Goal: Task Accomplishment & Management: Use online tool/utility

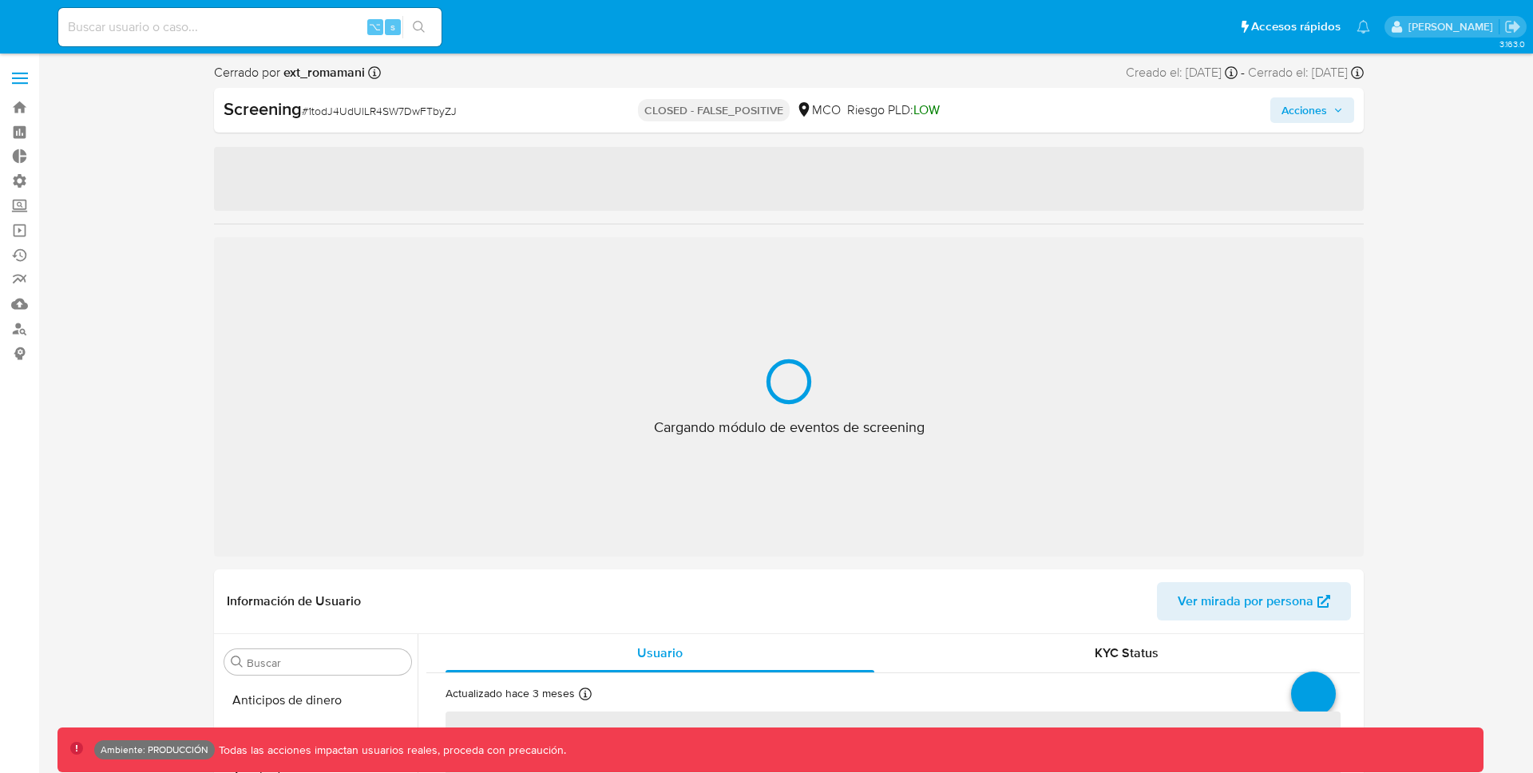
select select "10"
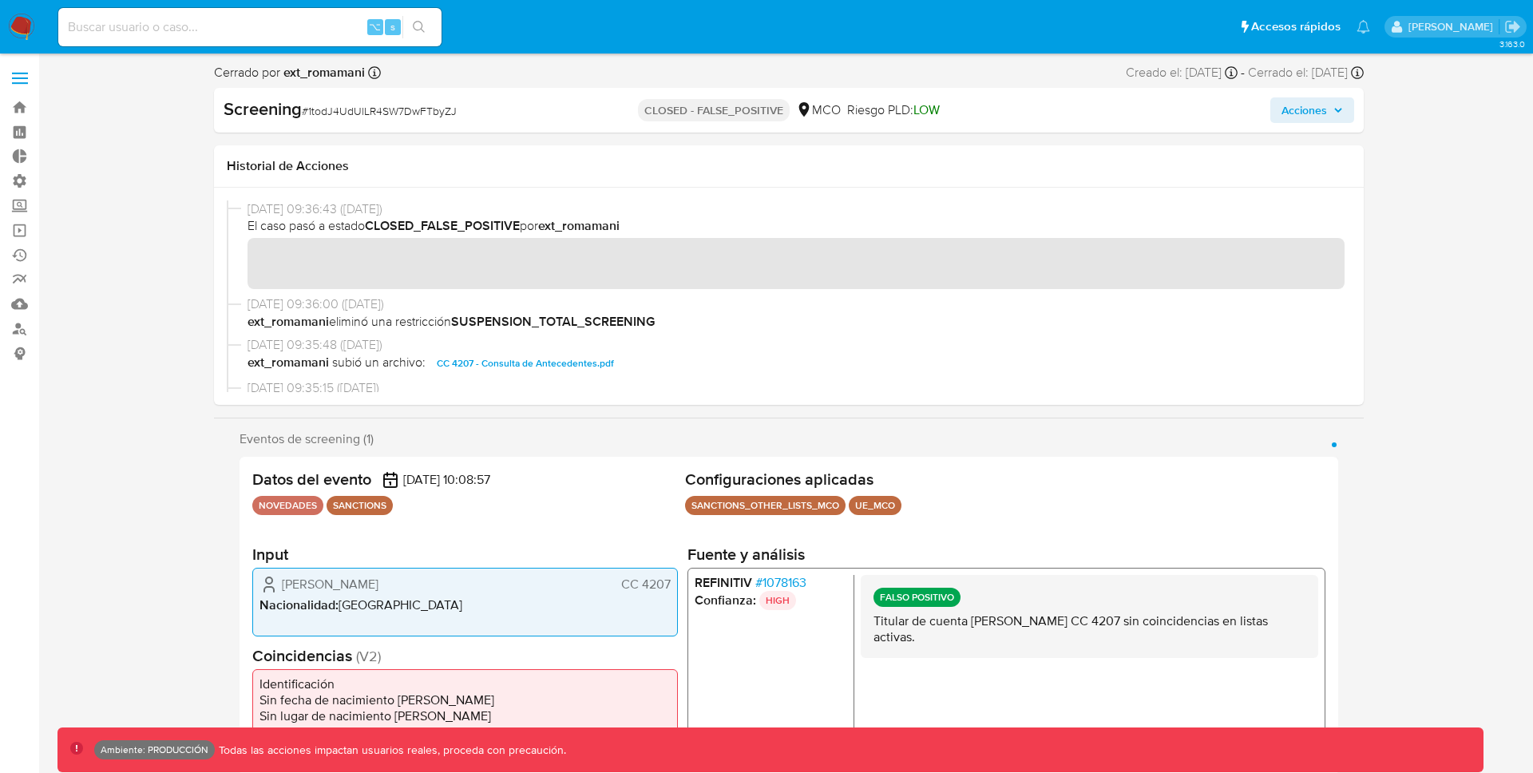
scroll to position [762, 0]
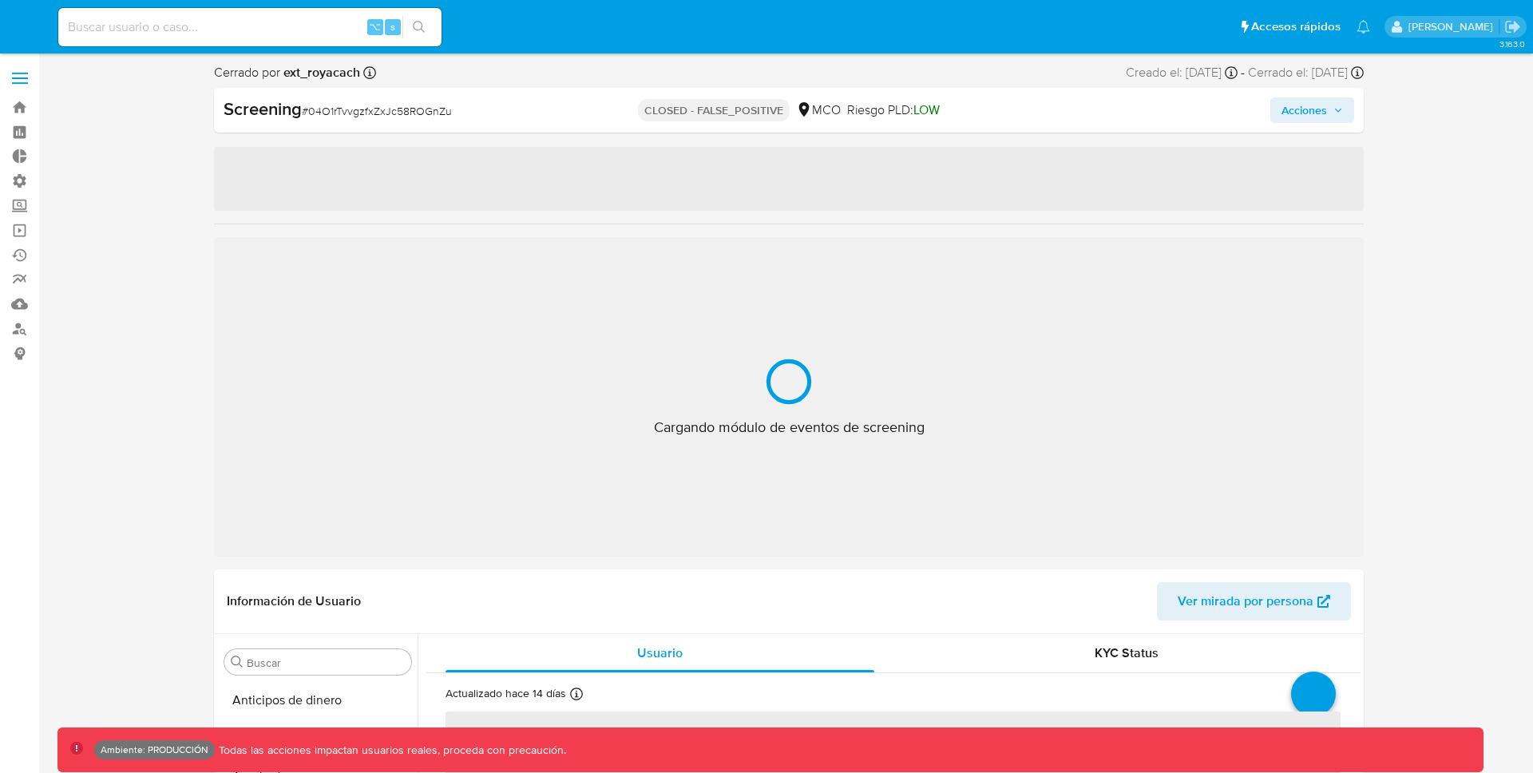
select select "10"
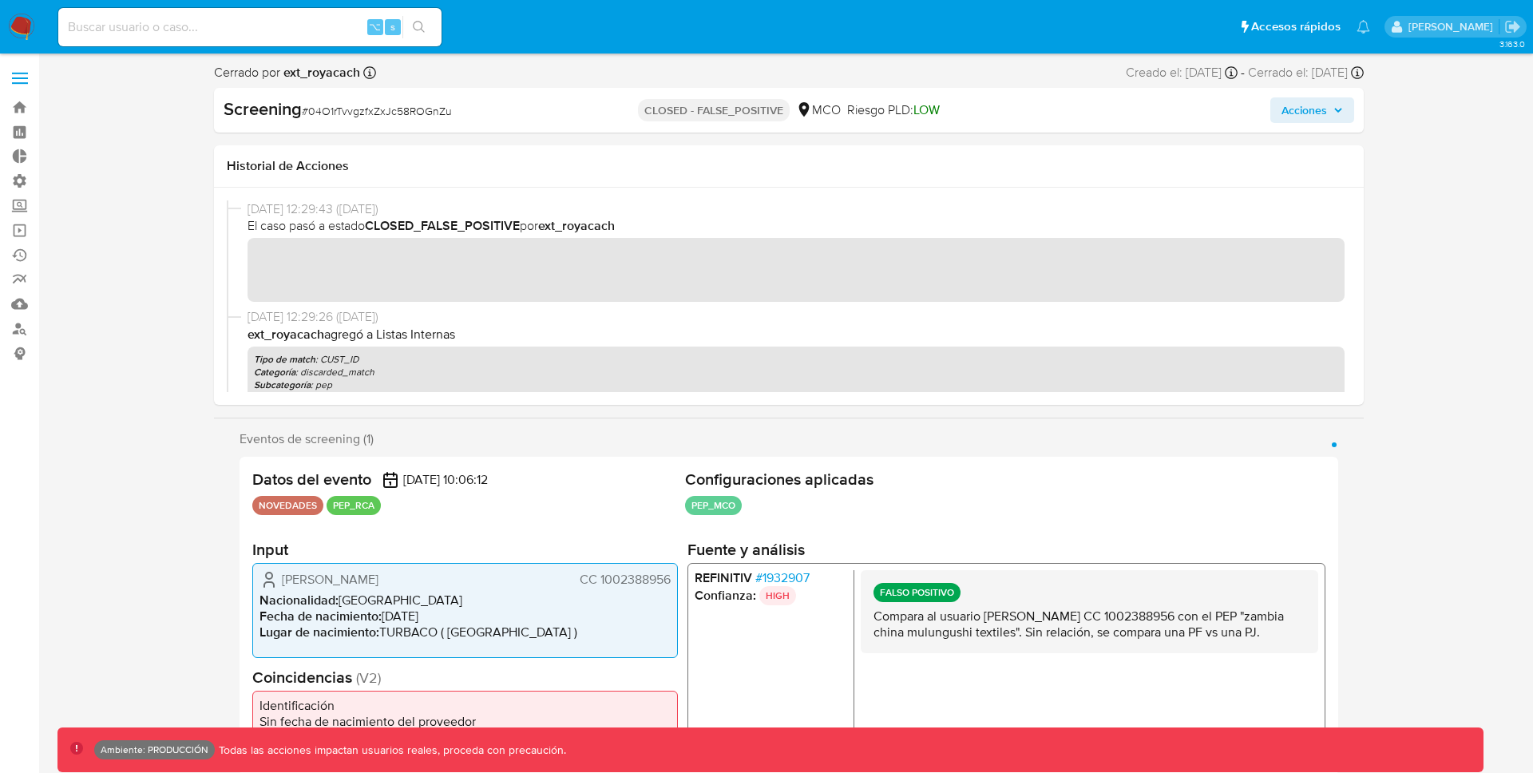
scroll to position [790, 0]
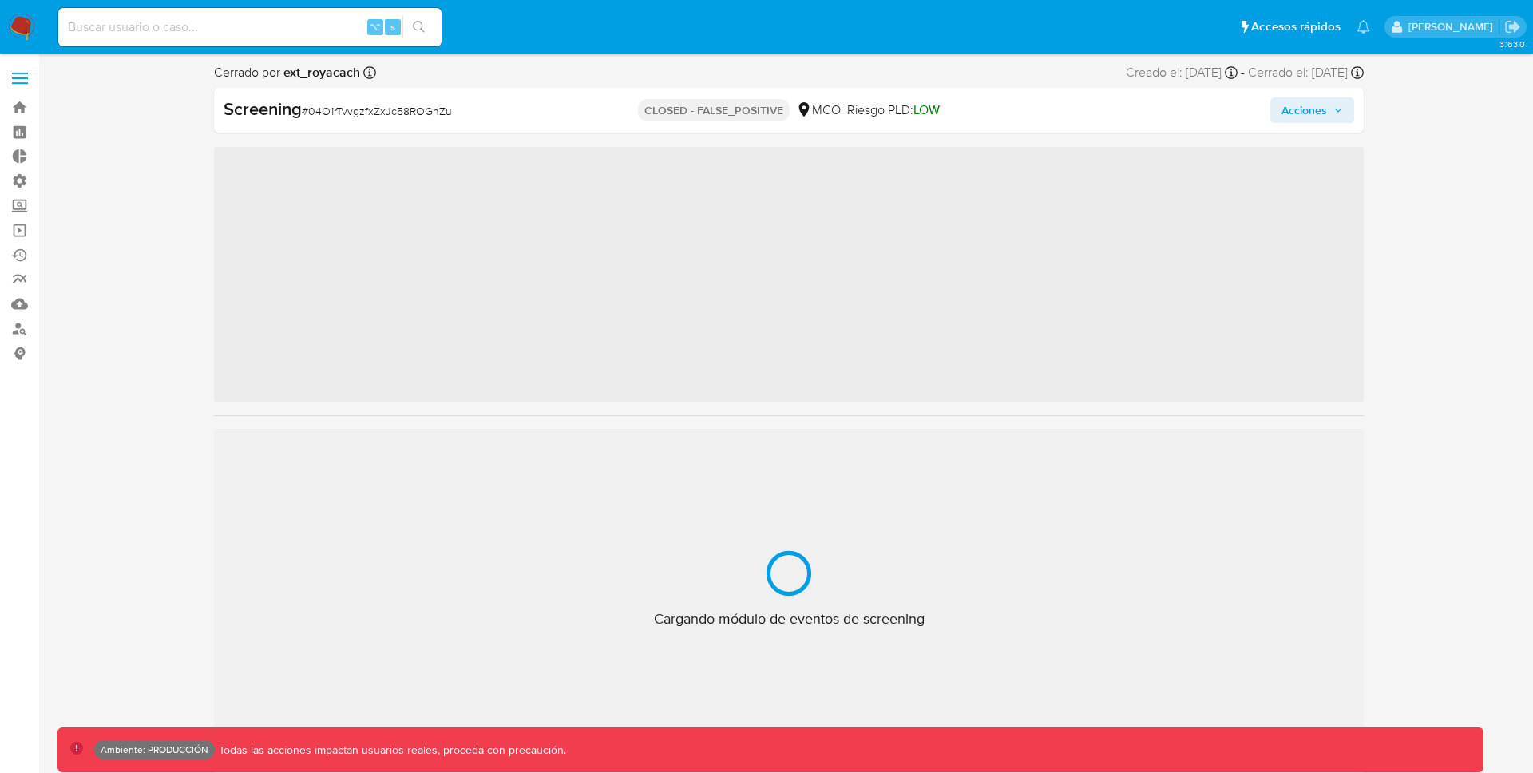
scroll to position [790, 0]
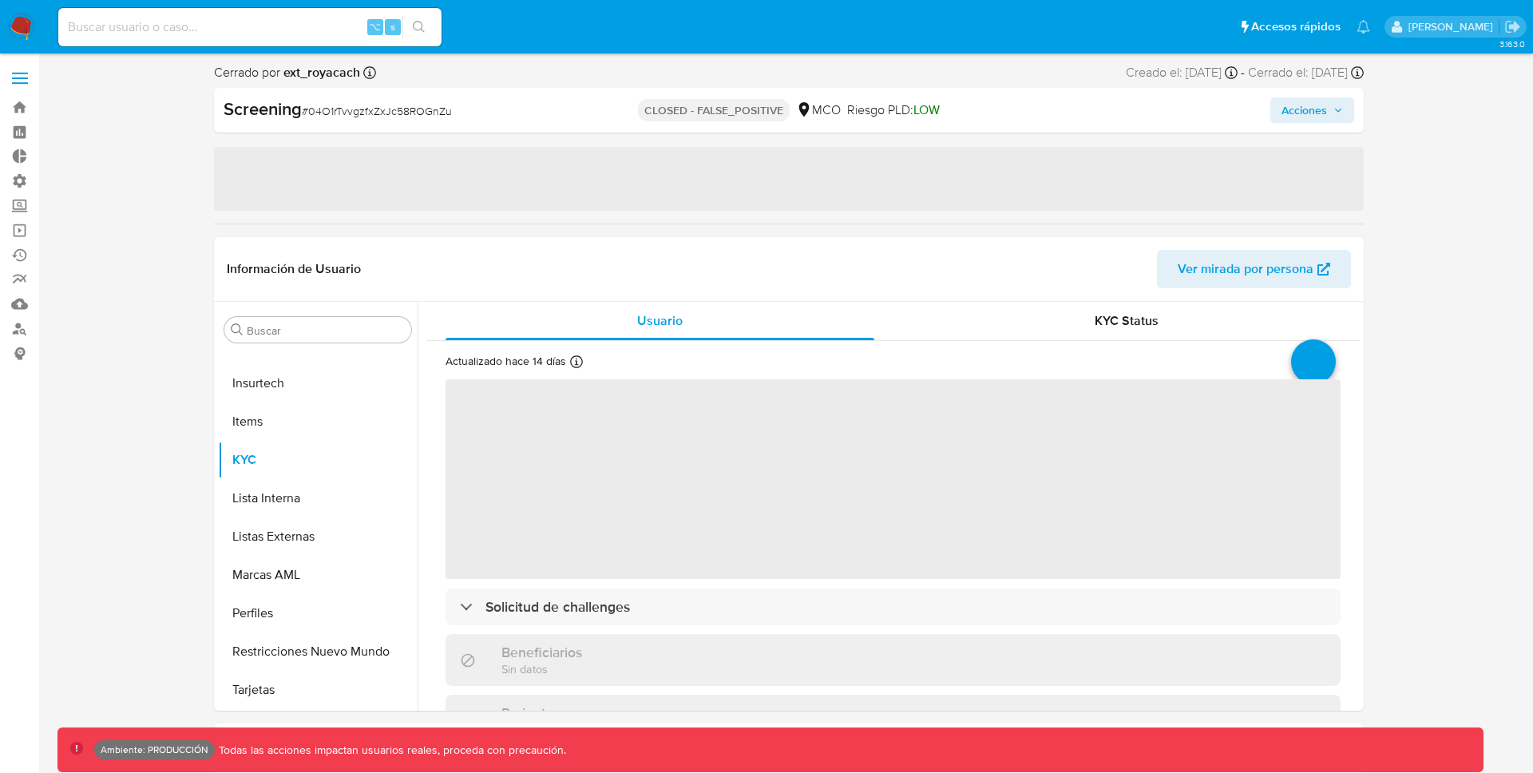
select select "10"
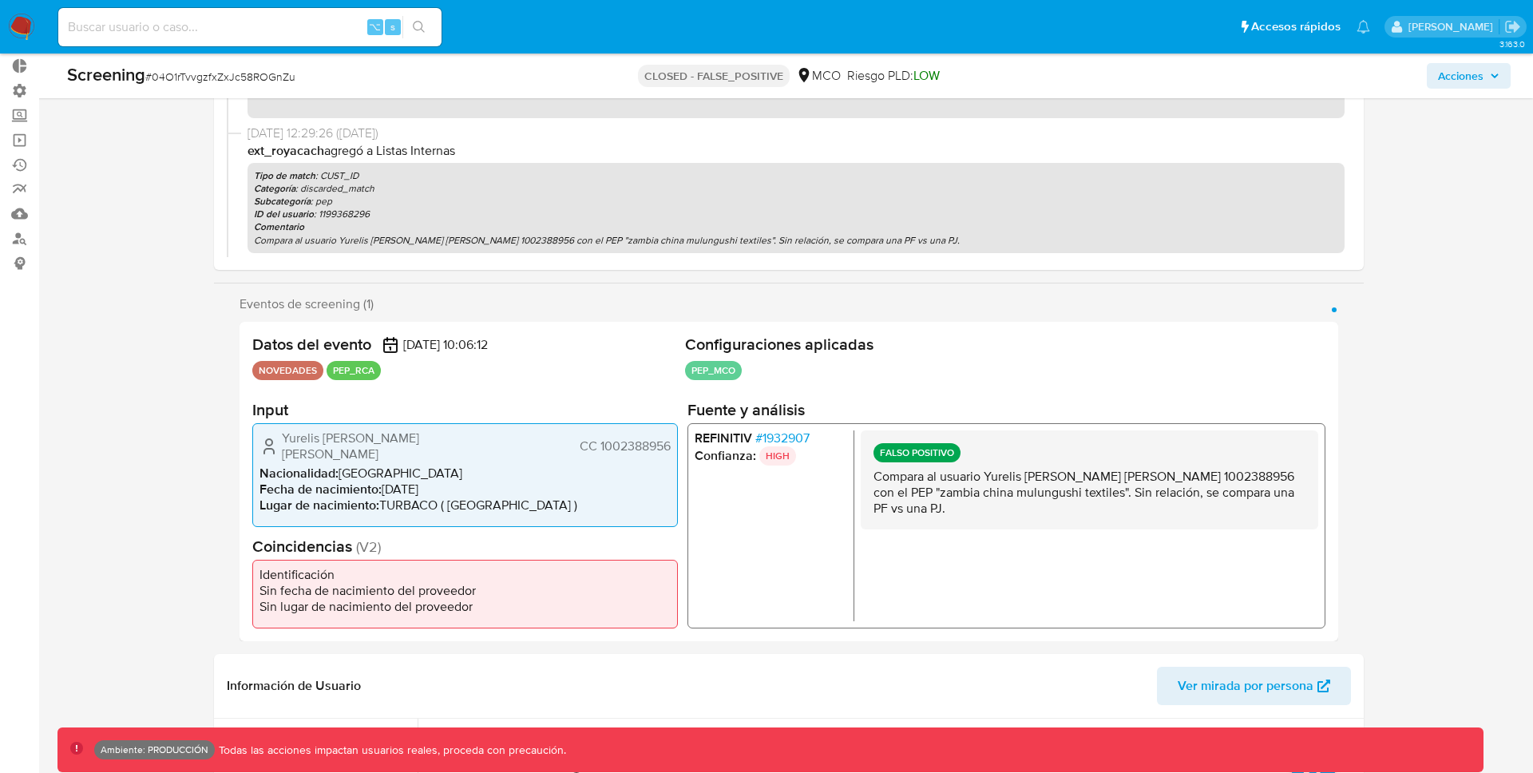
scroll to position [91, 0]
click at [781, 438] on span "# 1932907" at bounding box center [782, 438] width 54 height 16
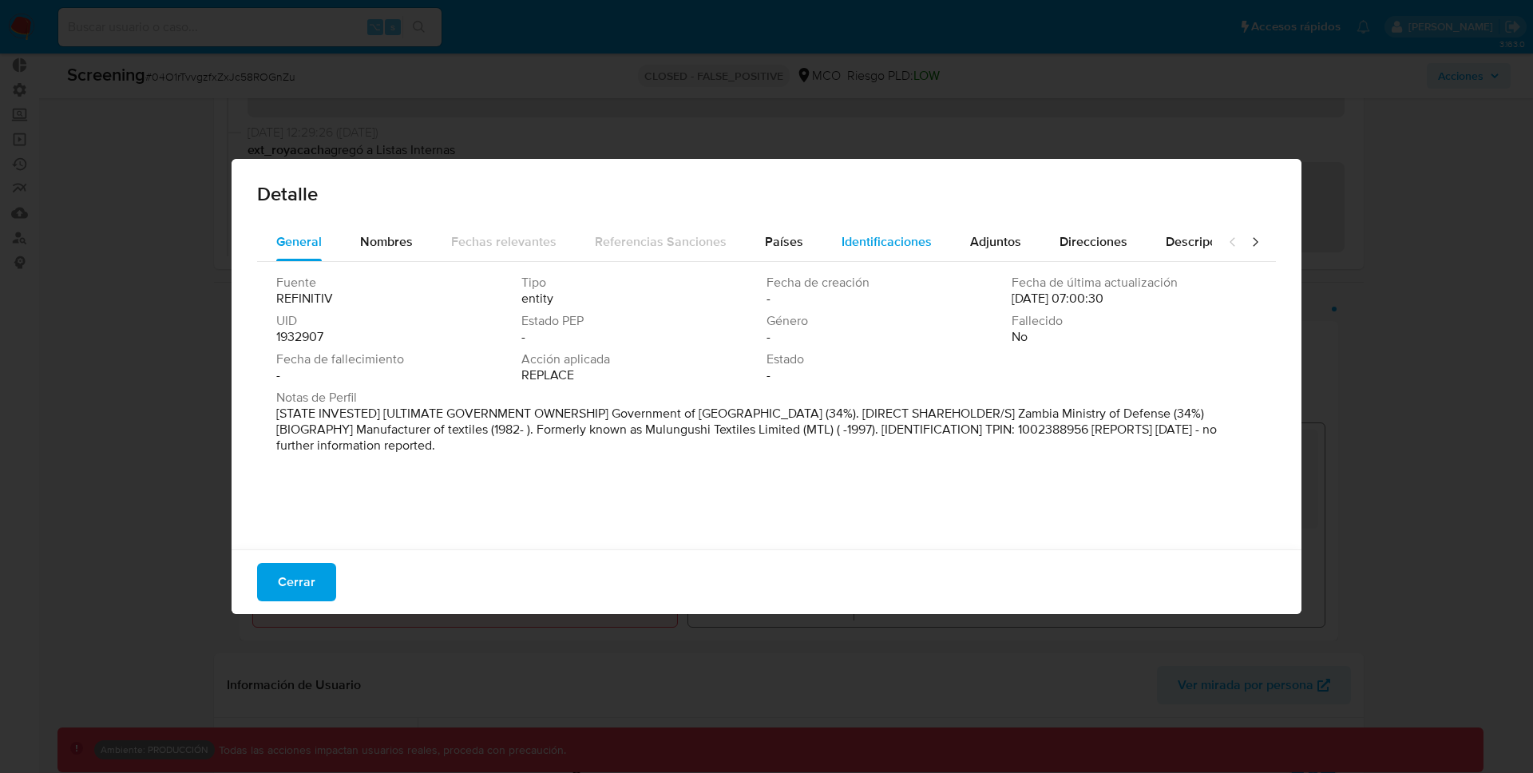
click at [904, 237] on span "Identificaciones" at bounding box center [887, 241] width 90 height 18
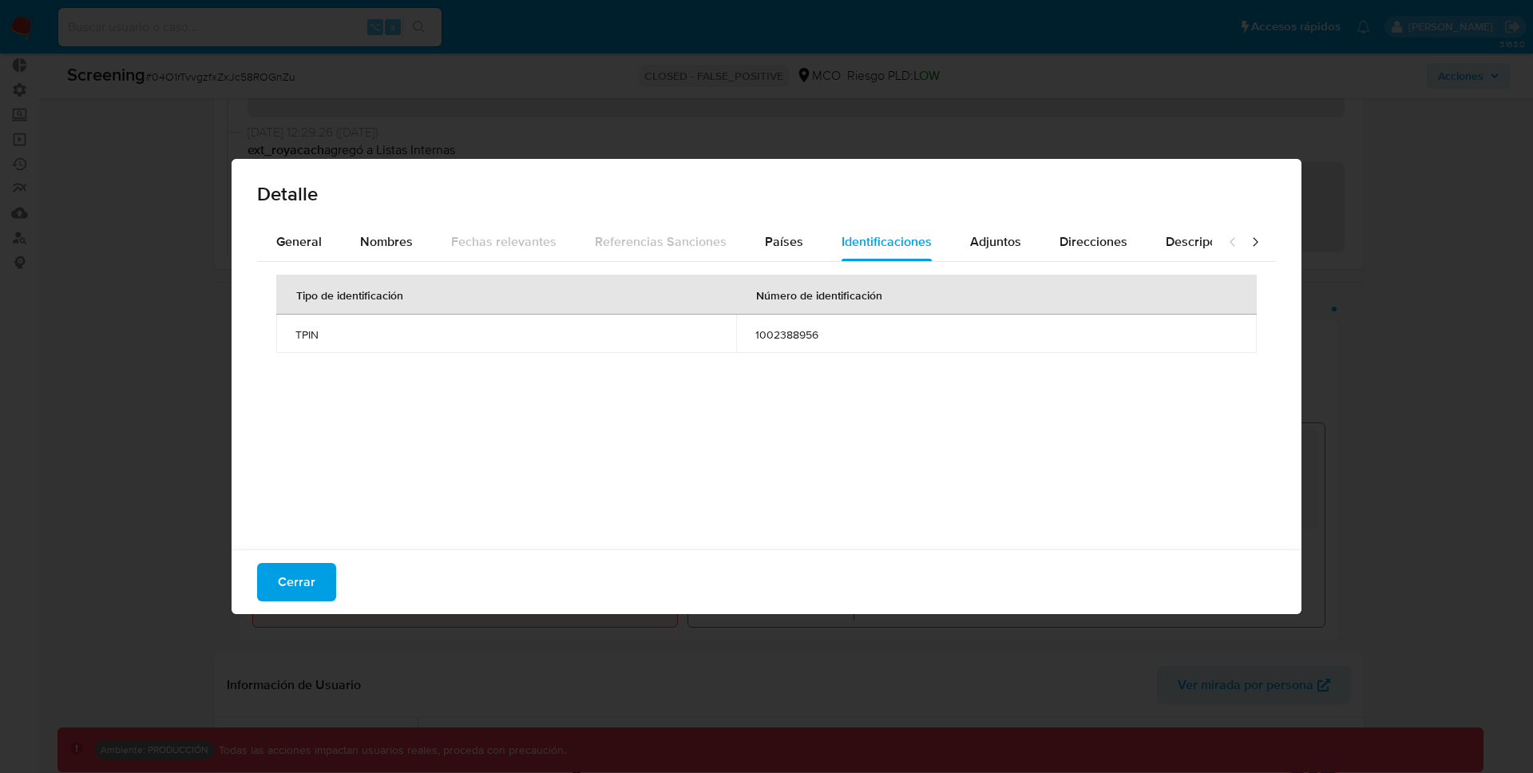
click at [308, 335] on span "TPIN" at bounding box center [506, 334] width 422 height 14
click at [311, 579] on span "Cerrar" at bounding box center [297, 582] width 38 height 35
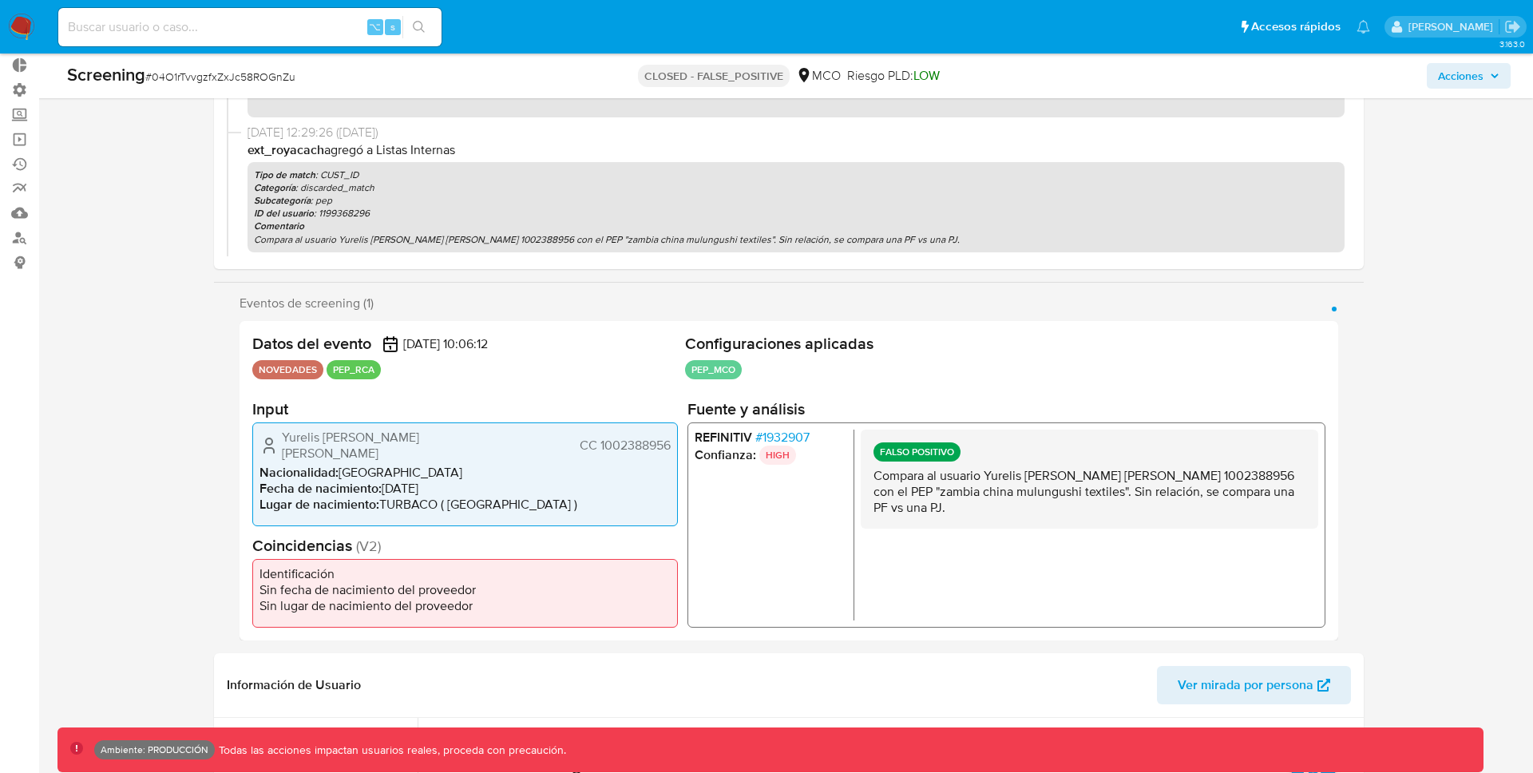
scroll to position [89, 0]
click at [789, 442] on span "# 1932907" at bounding box center [782, 440] width 54 height 16
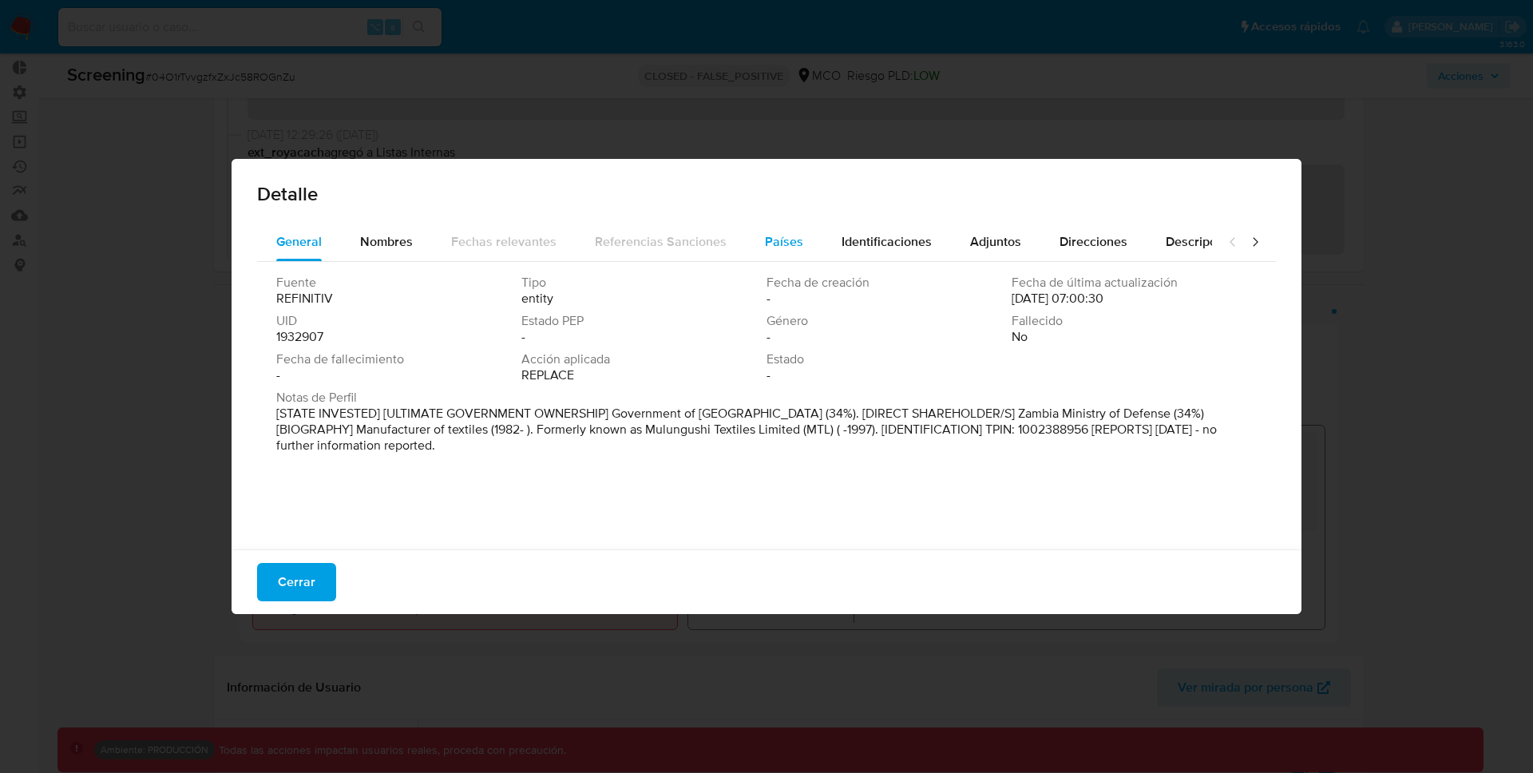
click at [784, 249] on span "Países" at bounding box center [784, 241] width 38 height 18
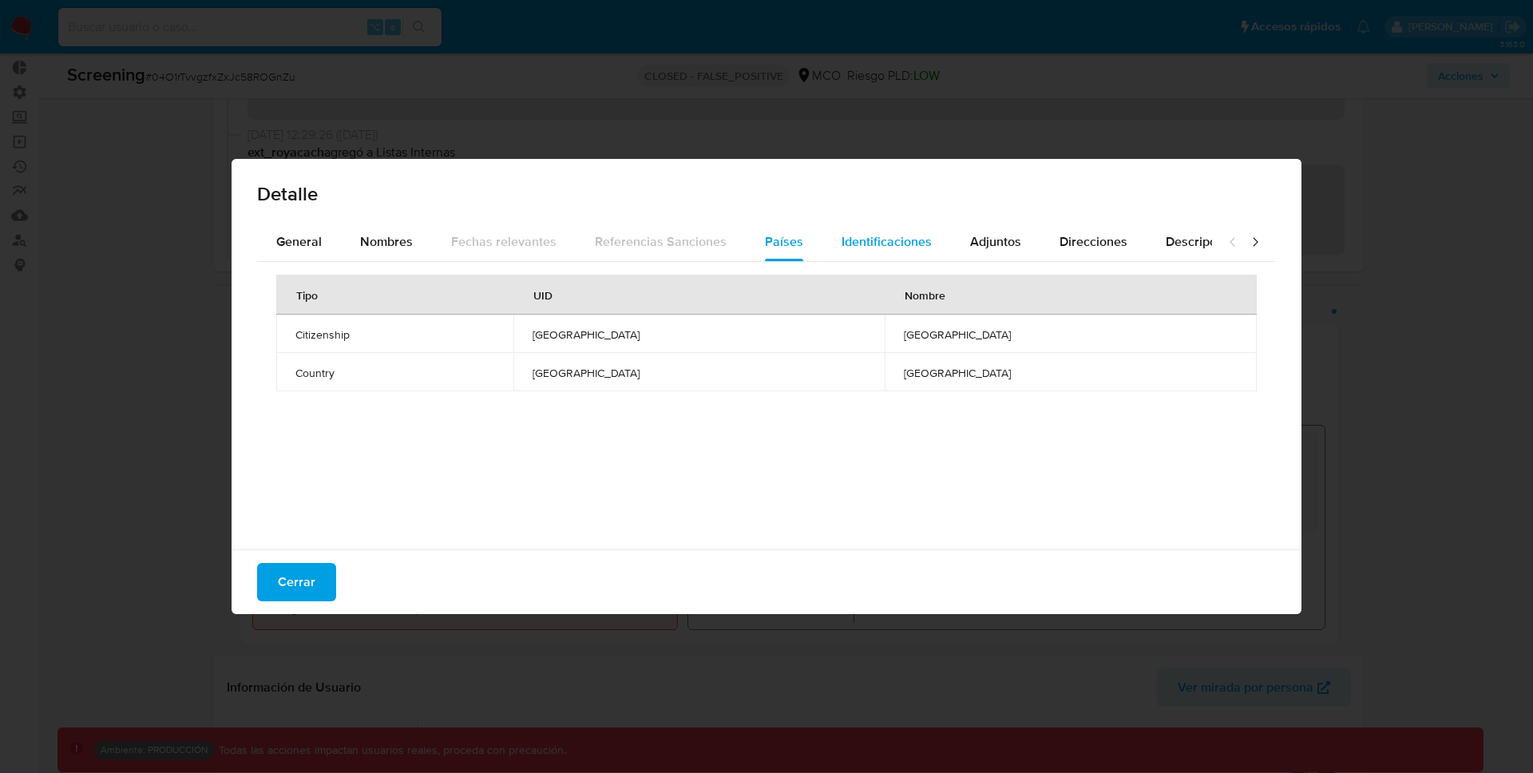
click at [874, 252] on div "Identificaciones" at bounding box center [887, 242] width 90 height 38
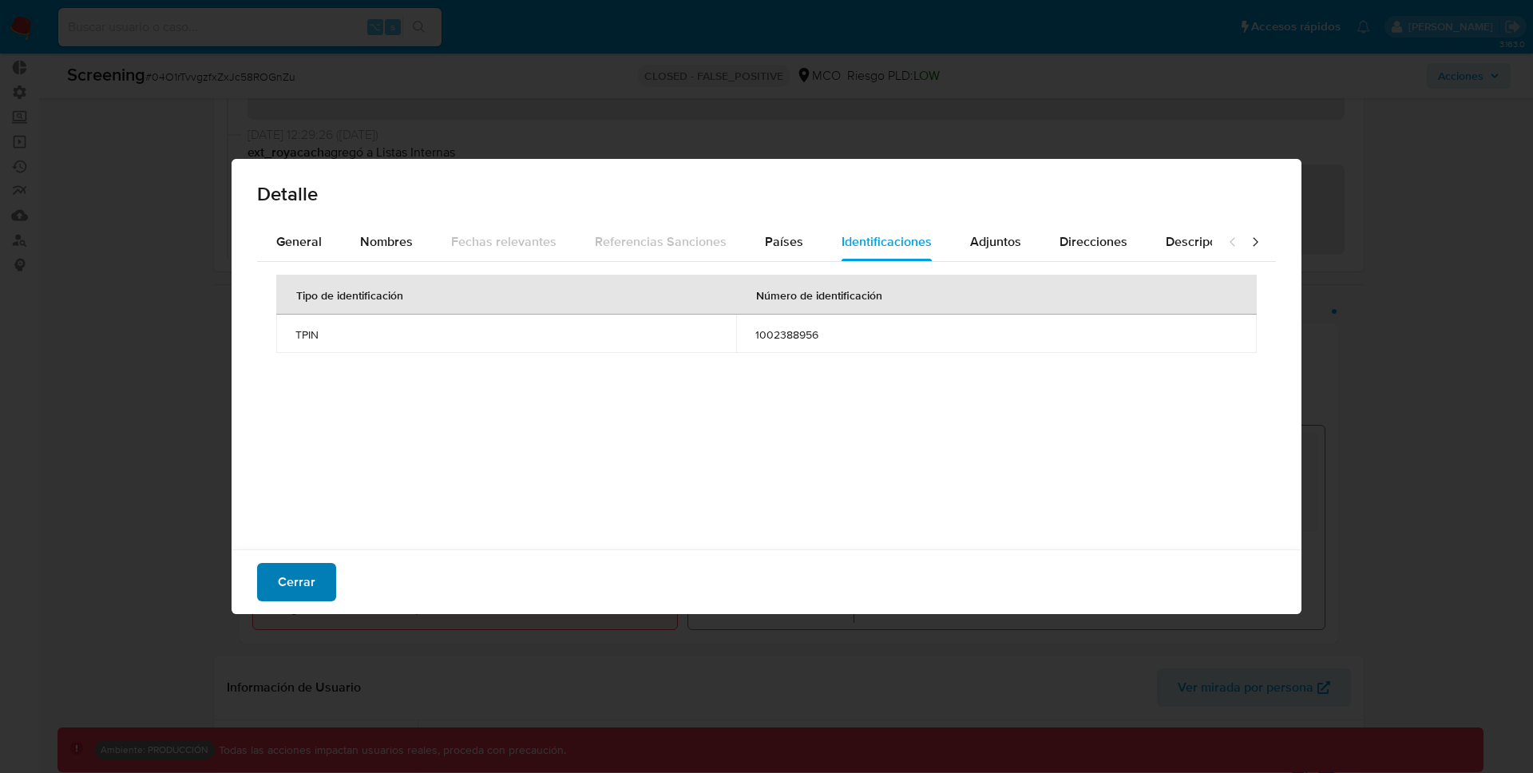
click at [287, 577] on span "Cerrar" at bounding box center [297, 582] width 38 height 35
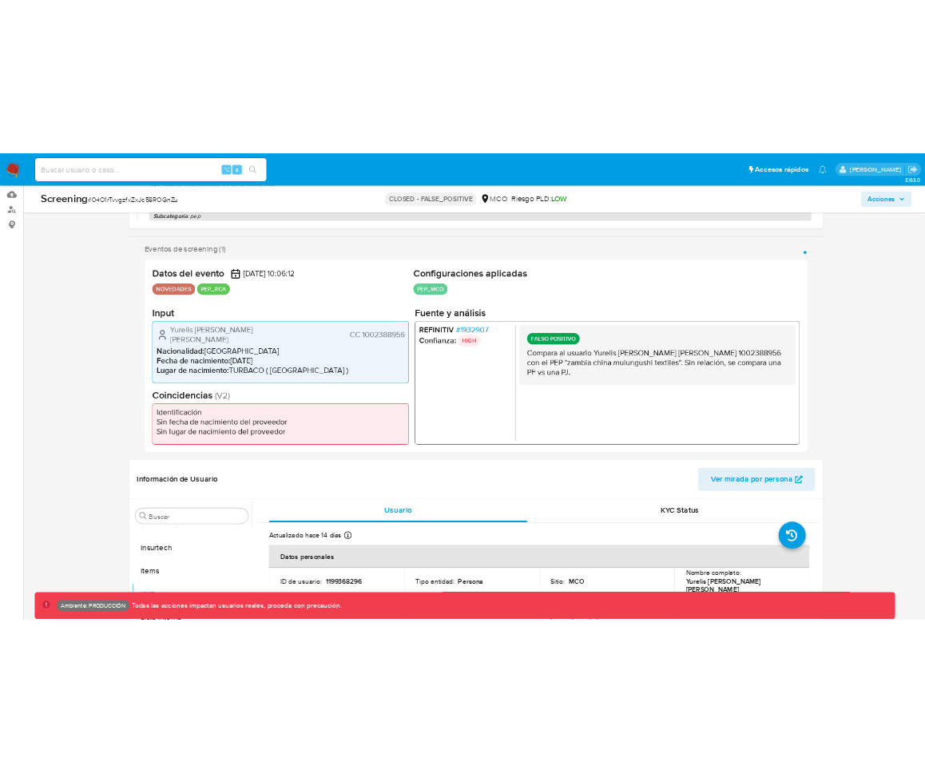
scroll to position [269, 0]
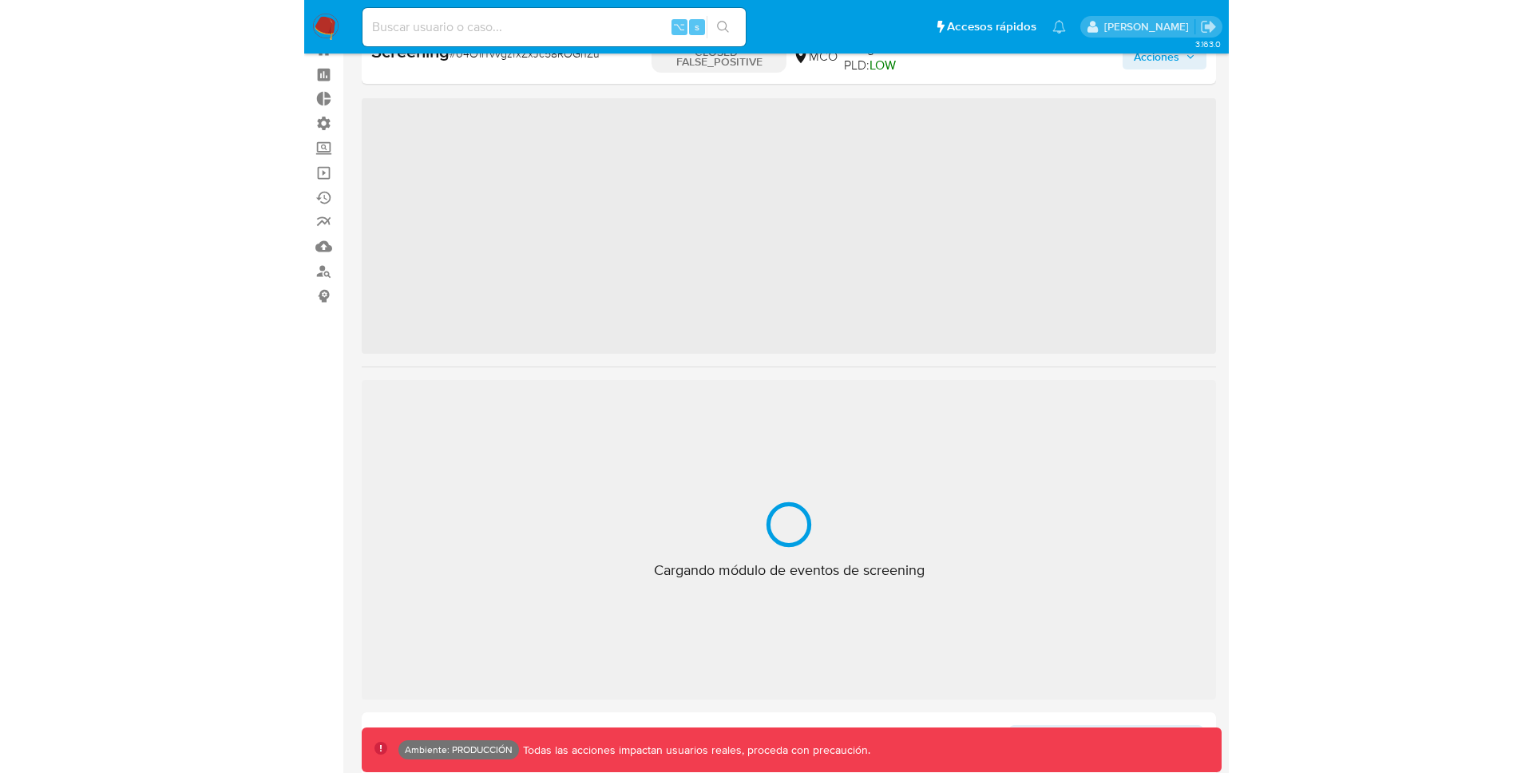
scroll to position [790, 0]
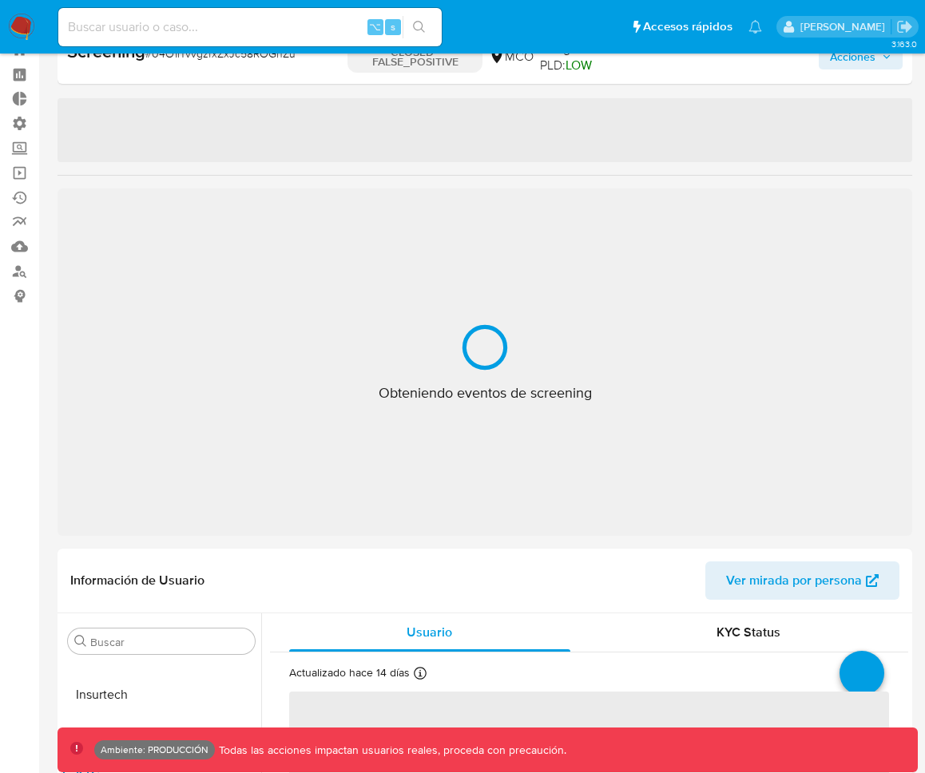
select select "10"
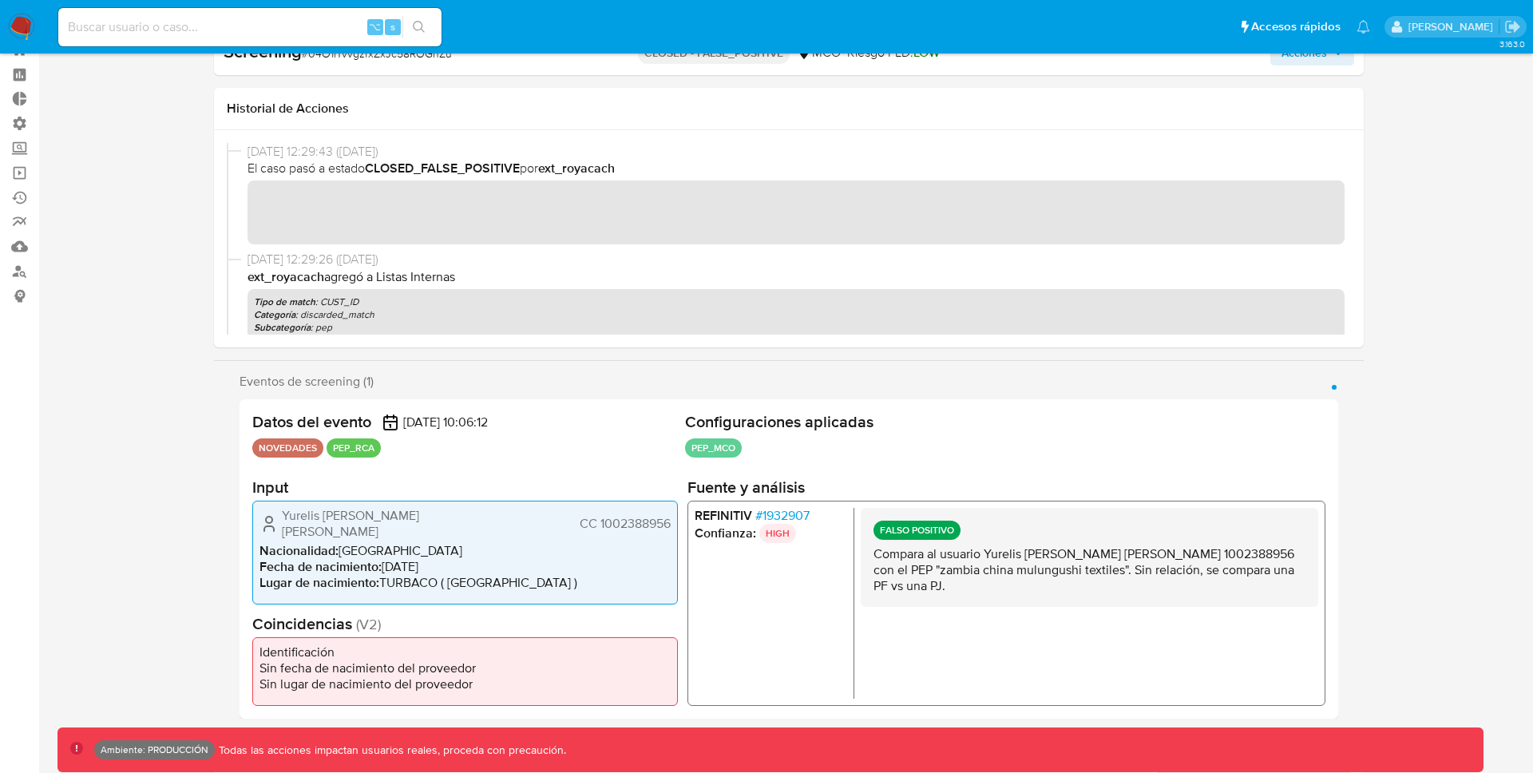
click at [788, 517] on span "# 1932907" at bounding box center [782, 516] width 54 height 16
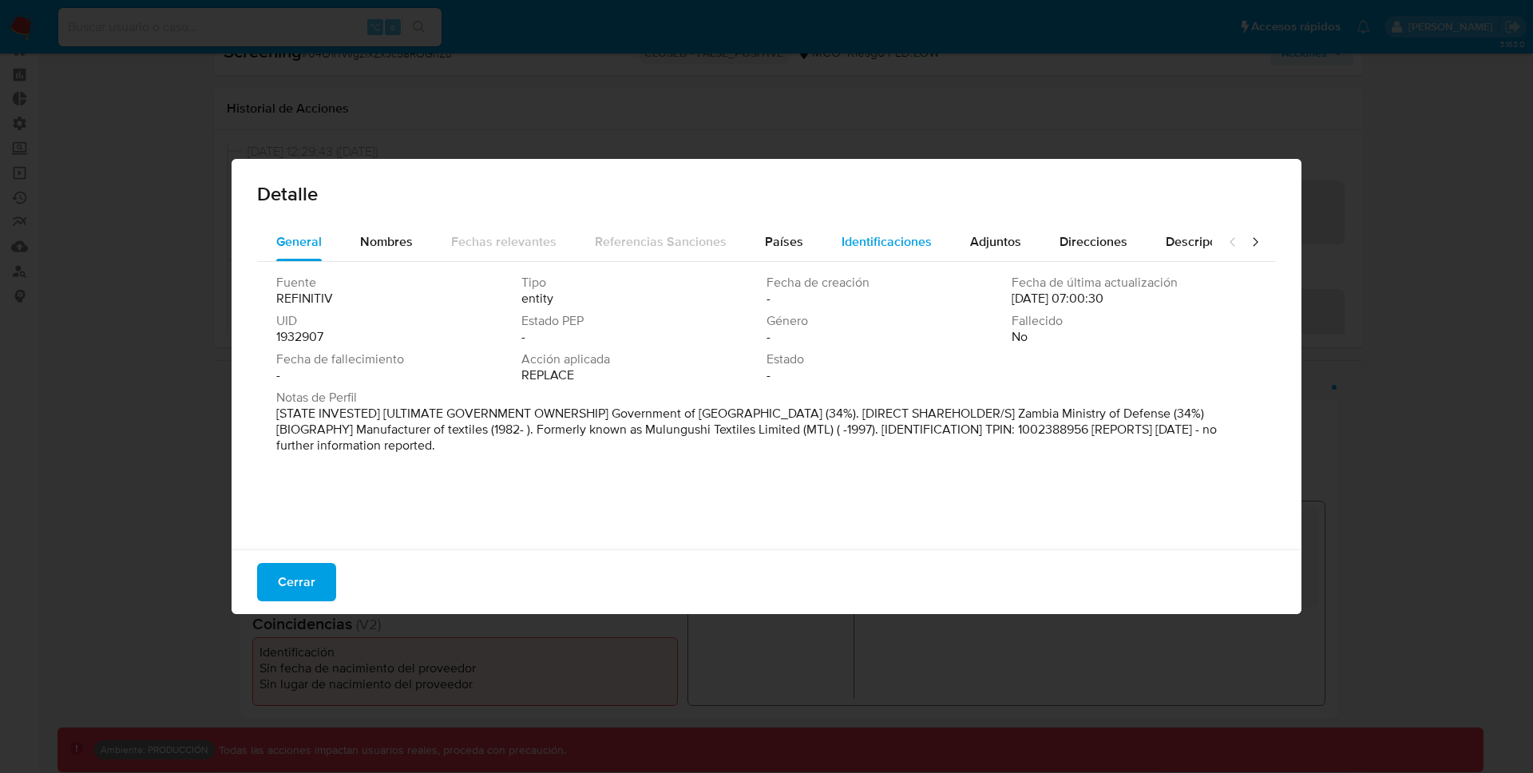
click at [850, 236] on span "Identificaciones" at bounding box center [887, 241] width 90 height 18
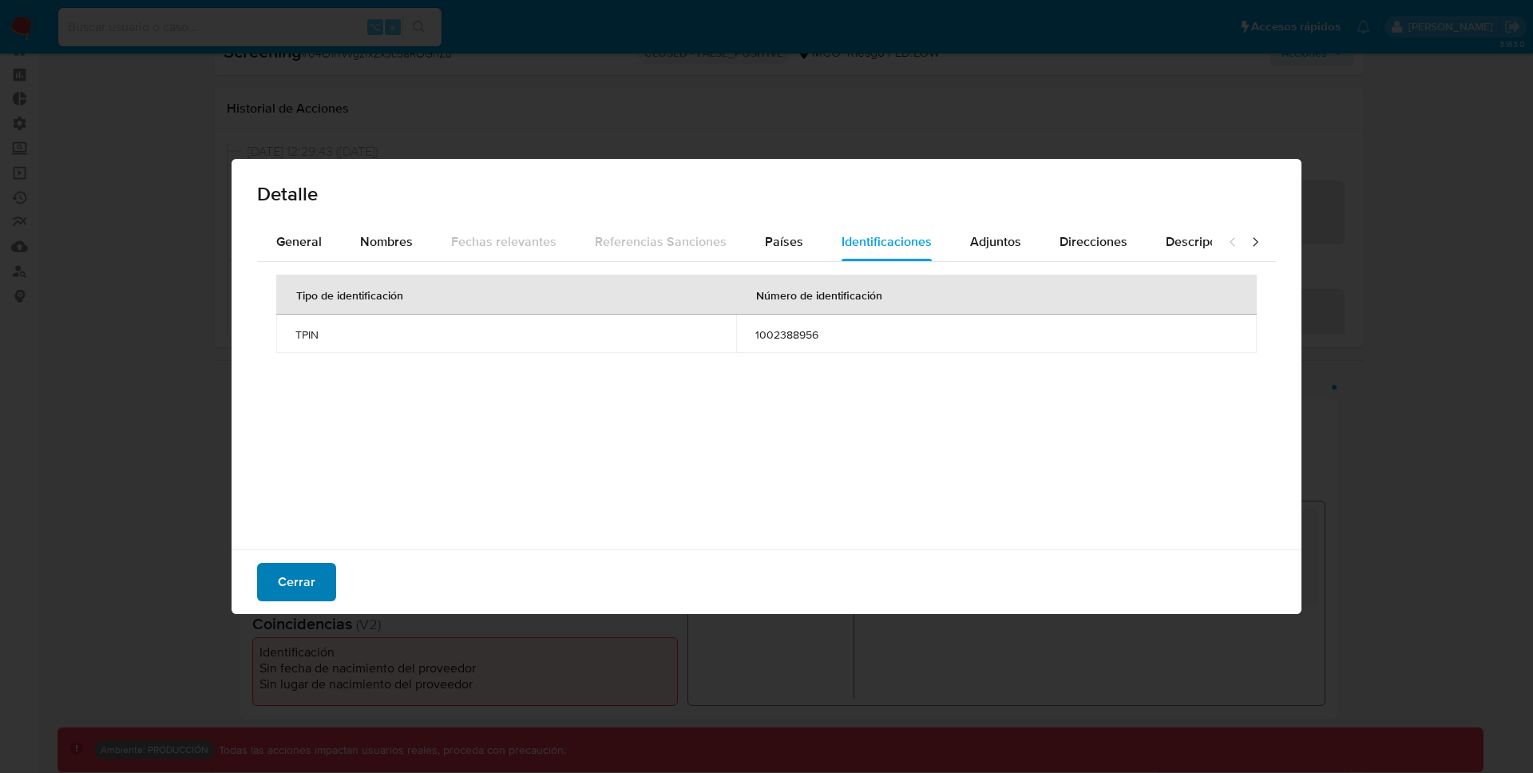
click at [302, 580] on span "Cerrar" at bounding box center [297, 582] width 38 height 35
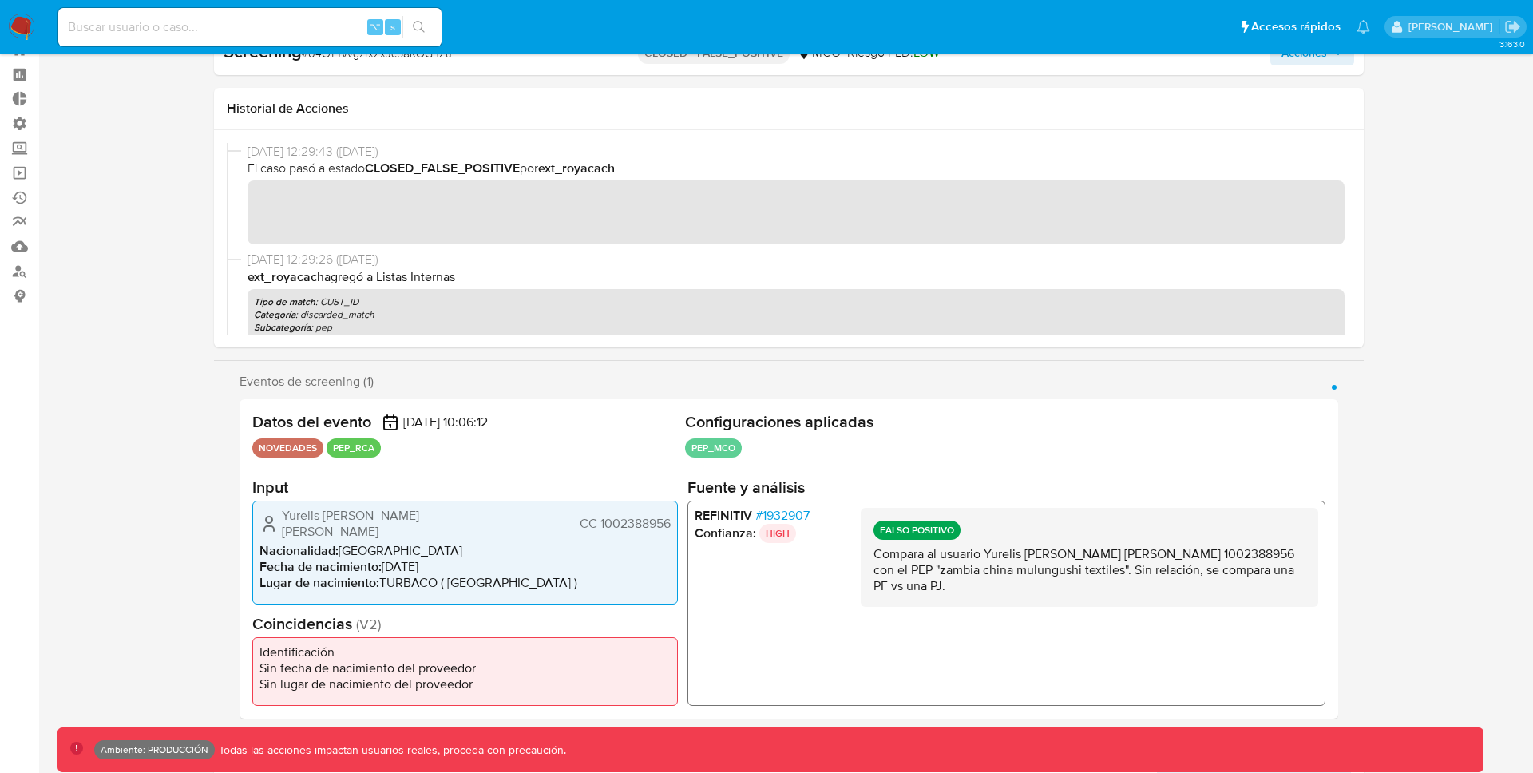
click at [787, 515] on span "# 1932907" at bounding box center [782, 516] width 54 height 16
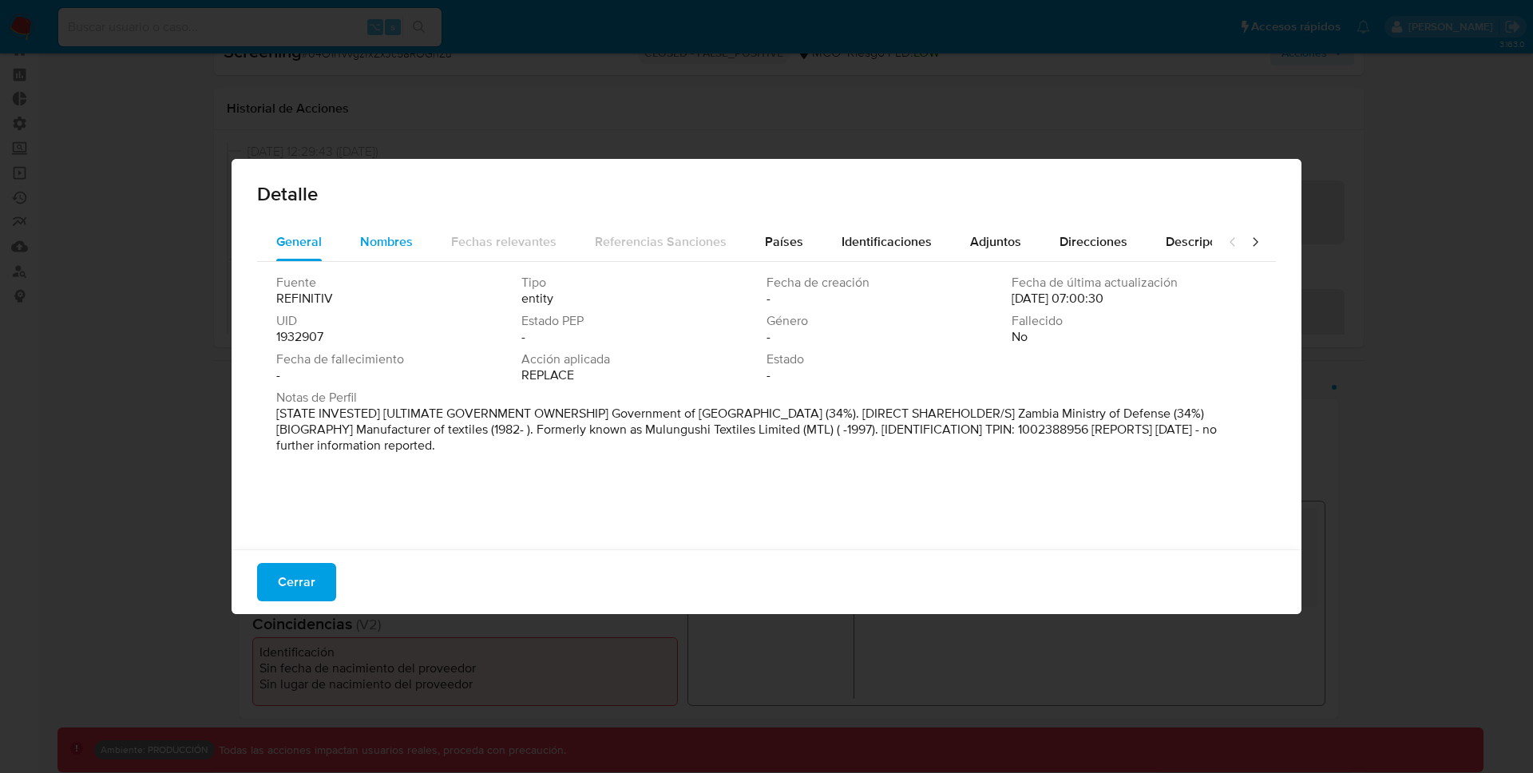
click at [376, 236] on span "Nombres" at bounding box center [386, 241] width 53 height 18
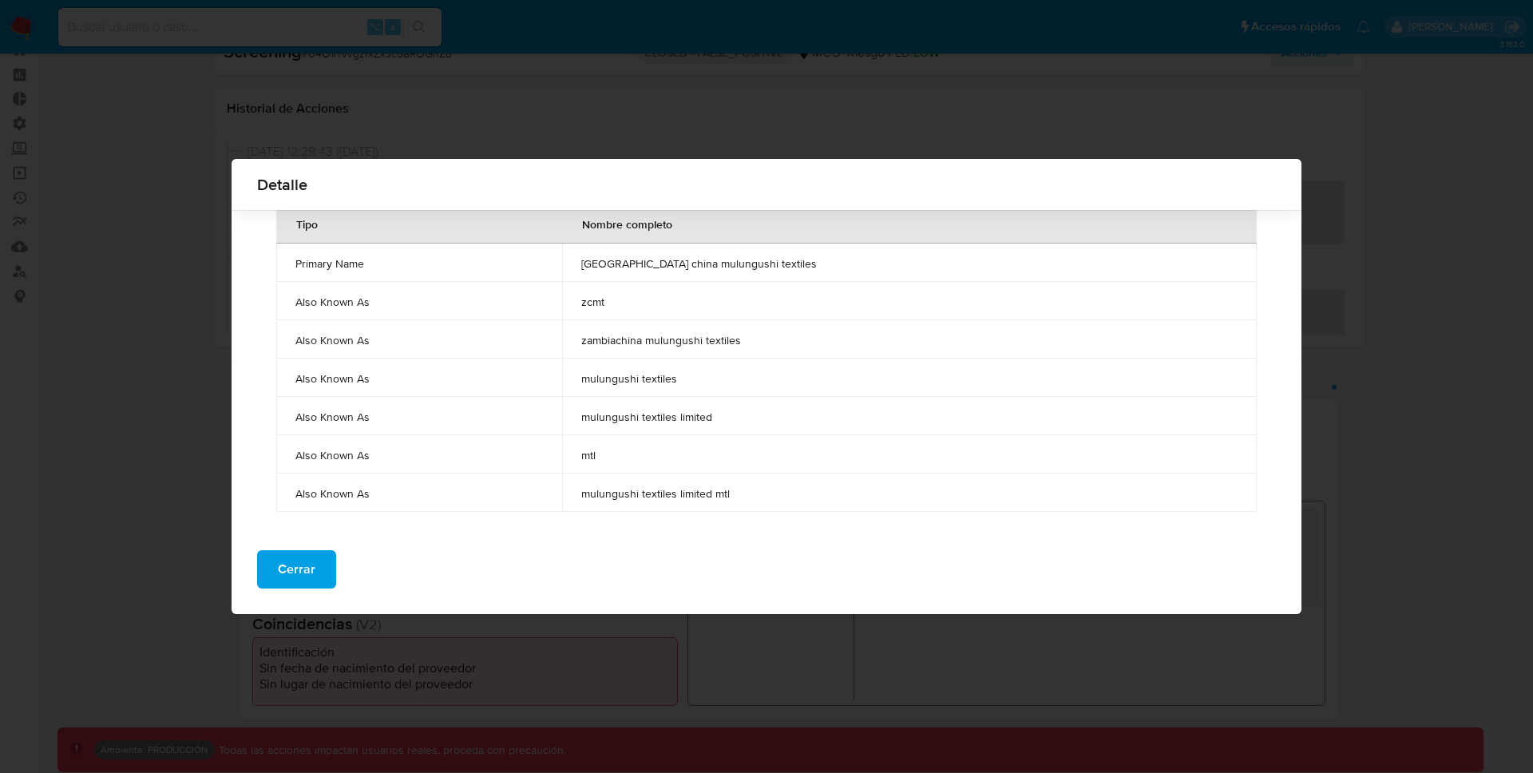
scroll to position [0, 0]
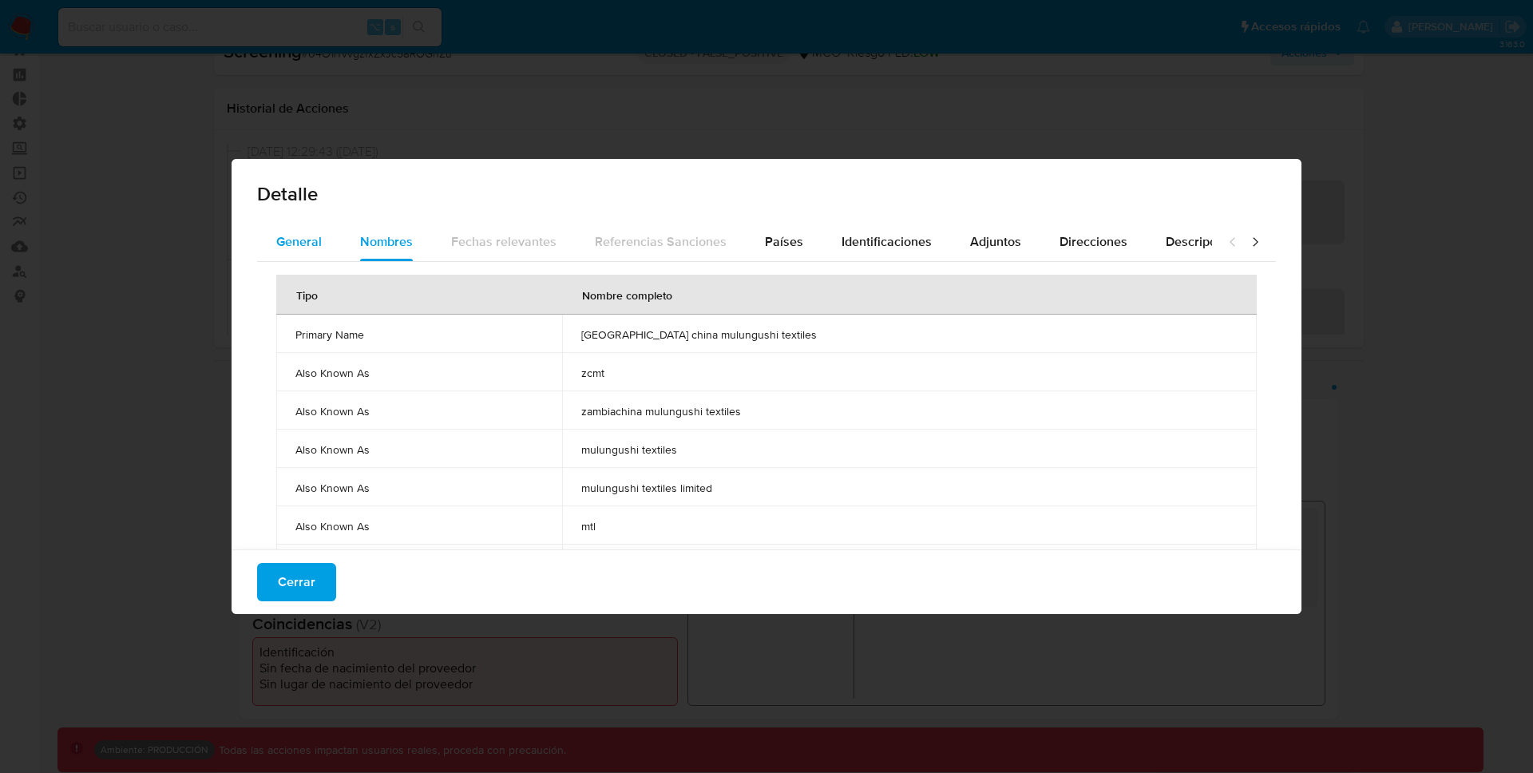
click at [287, 246] on span "General" at bounding box center [299, 241] width 46 height 18
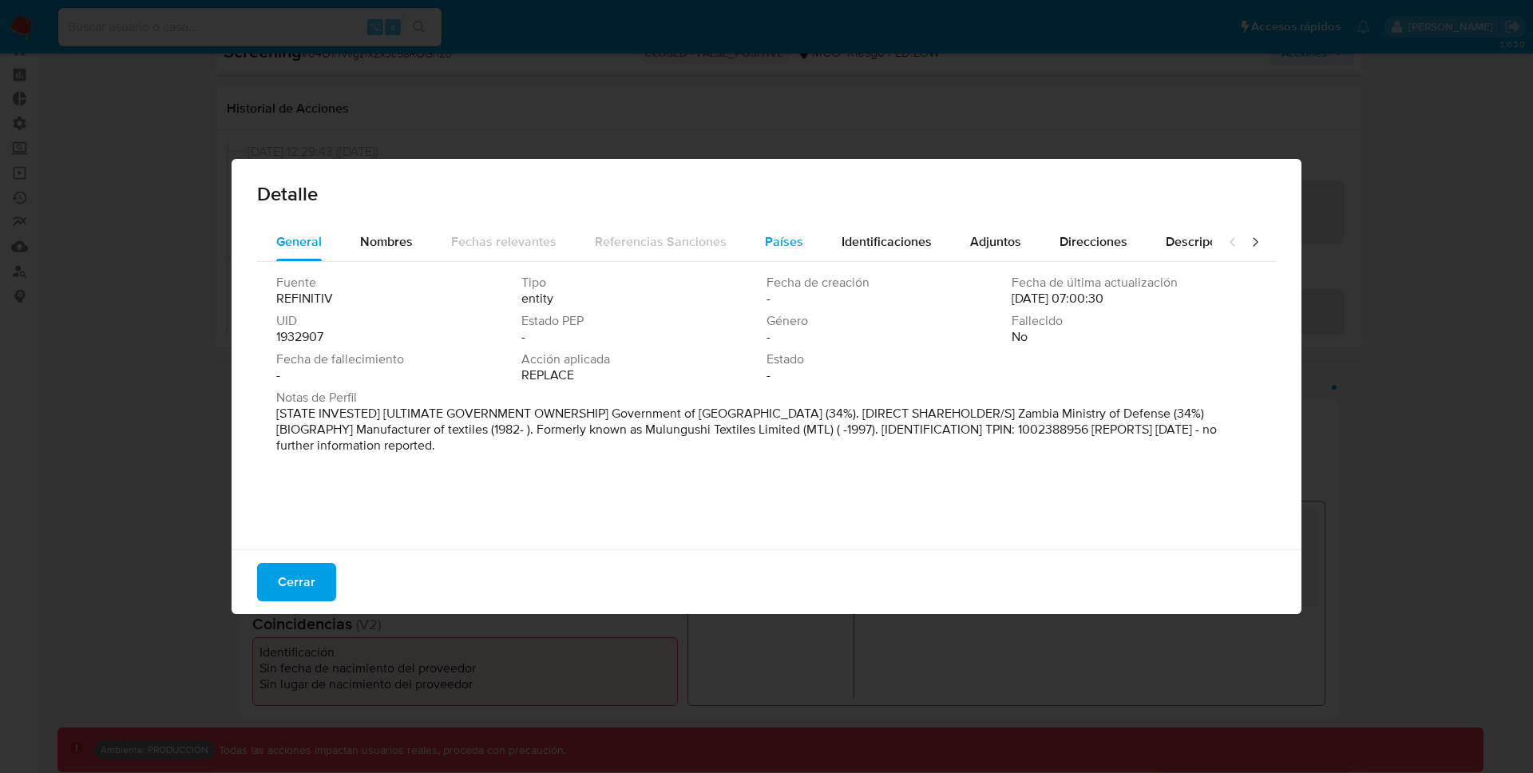
click at [770, 239] on span "Países" at bounding box center [784, 241] width 38 height 18
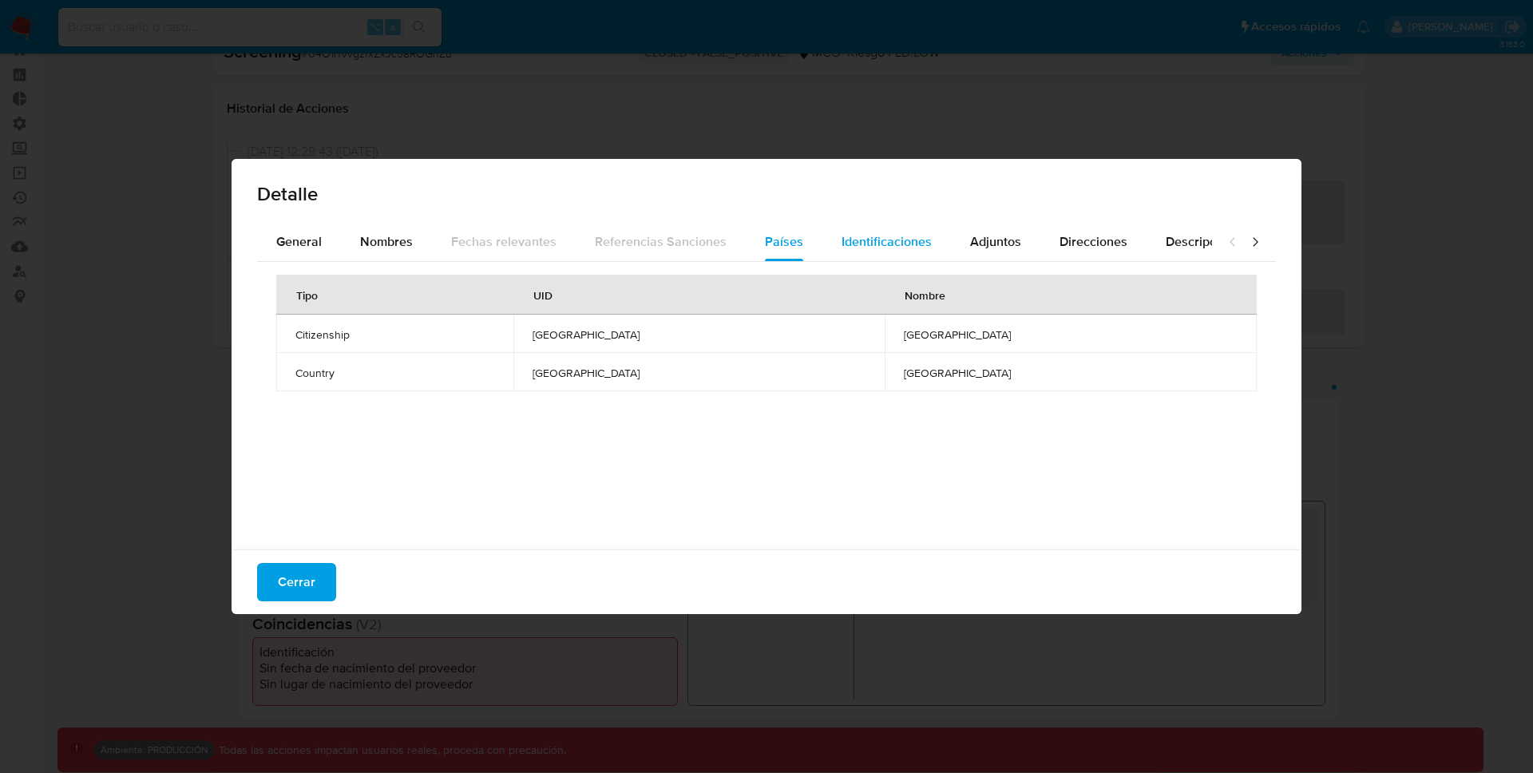
click at [887, 237] on span "Identificaciones" at bounding box center [887, 241] width 90 height 18
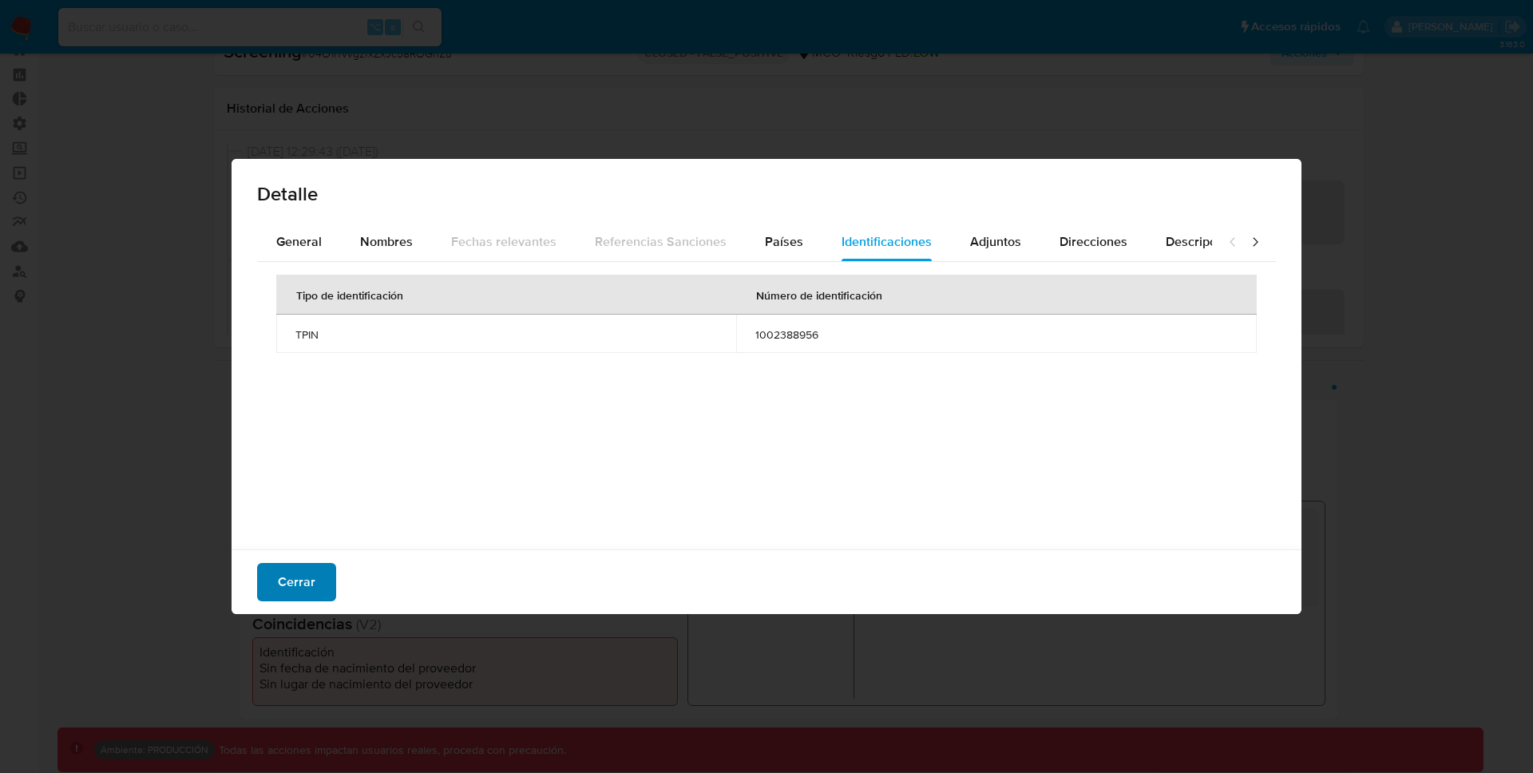
click at [275, 585] on button "Cerrar" at bounding box center [296, 582] width 79 height 38
